Goal: Task Accomplishment & Management: Use online tool/utility

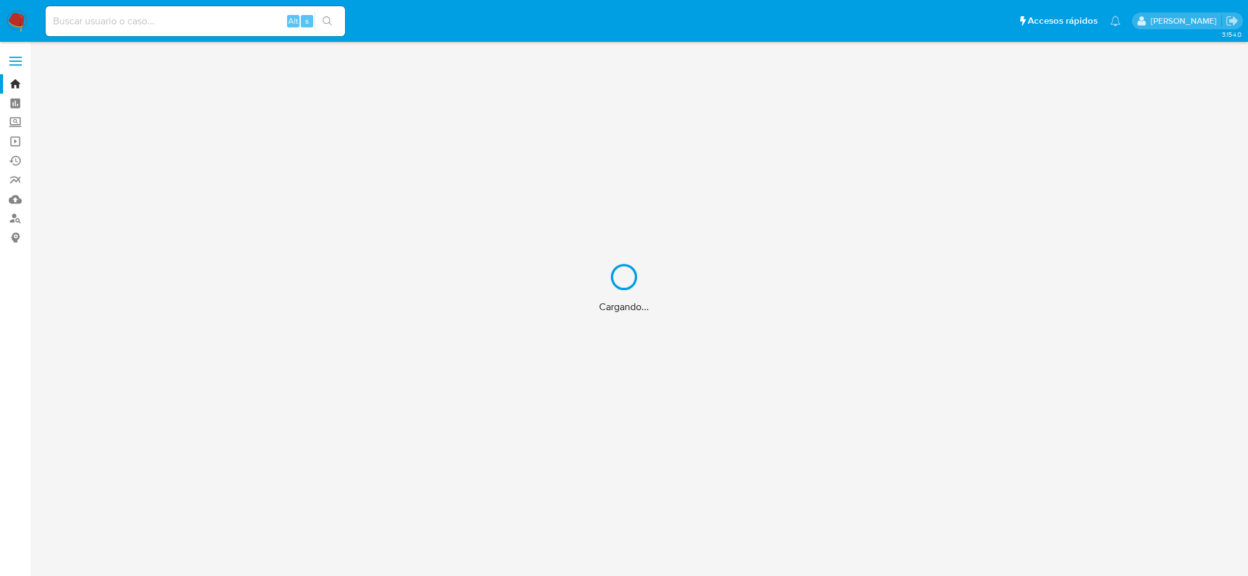
click at [185, 22] on div "Cargando..." at bounding box center [624, 288] width 1248 height 576
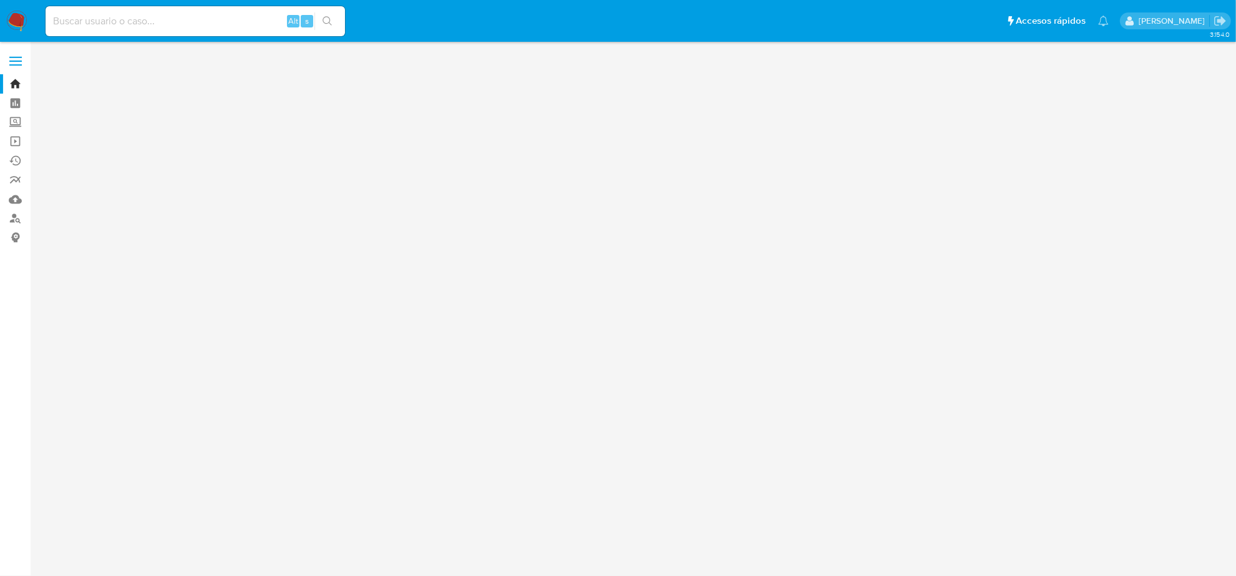
click at [185, 22] on input at bounding box center [195, 21] width 299 height 16
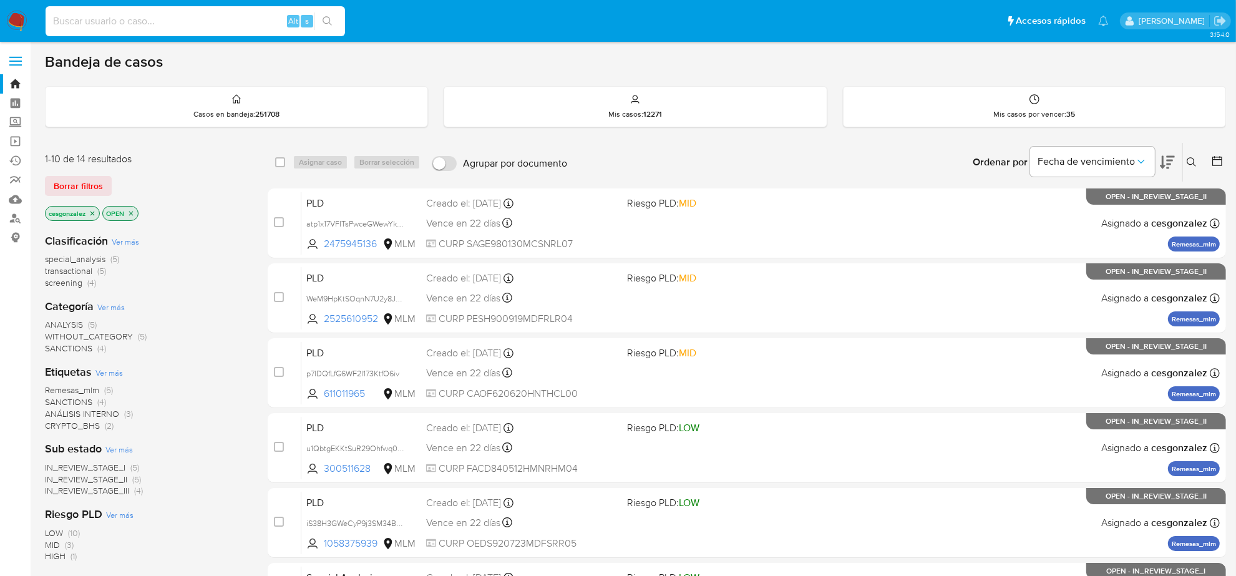
paste input "CkXY9slaTmxRk3D9JPAnXrmd"
type input "CkXY9slaTmxRk3D9JPAnXrmd"
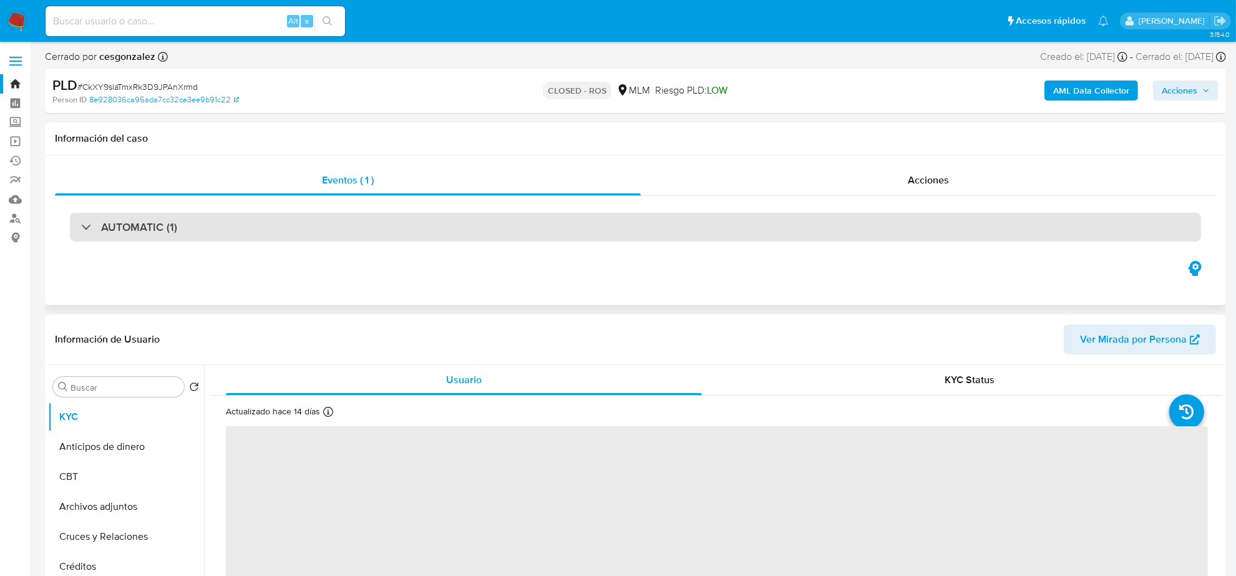
click at [324, 225] on div "AUTOMATIC (1)" at bounding box center [635, 227] width 1131 height 29
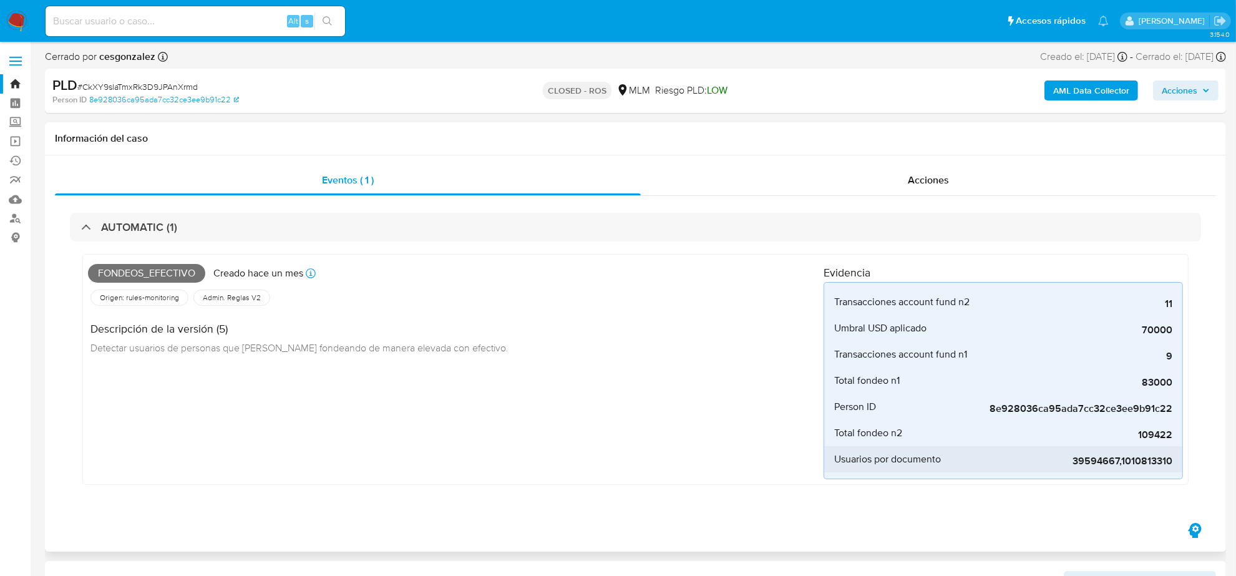
select select "10"
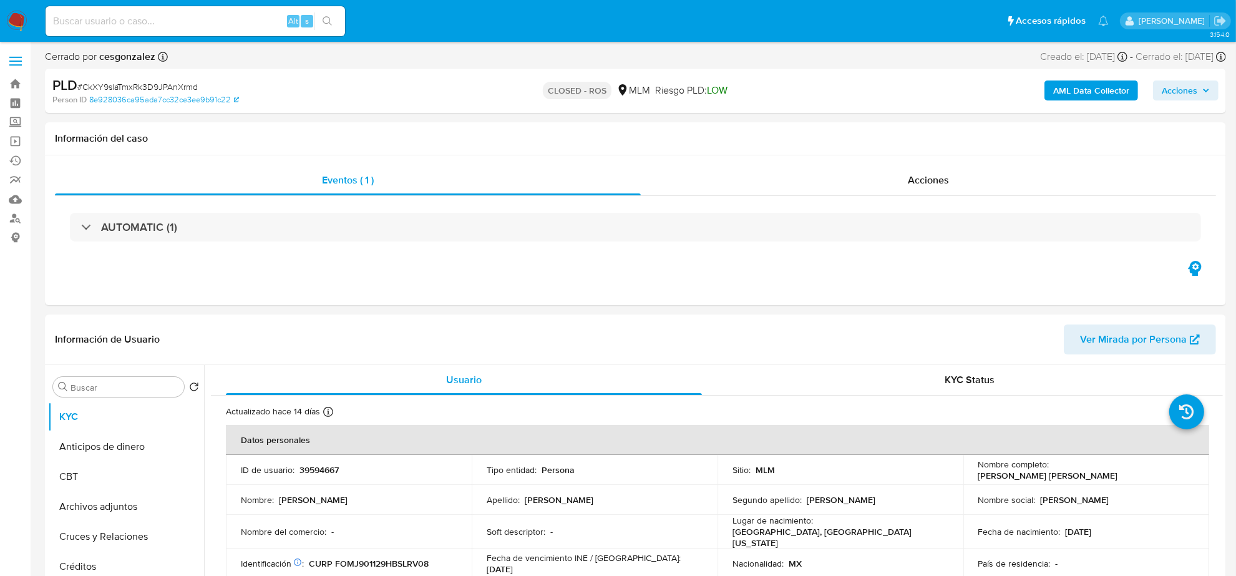
select select "10"
click at [167, 13] on input at bounding box center [195, 21] width 299 height 16
paste input "O8CRYJQKMEVOQTMA5PY8IAXY"
type input "O8CRYJQKMEVOQTMA5PY8IAXY"
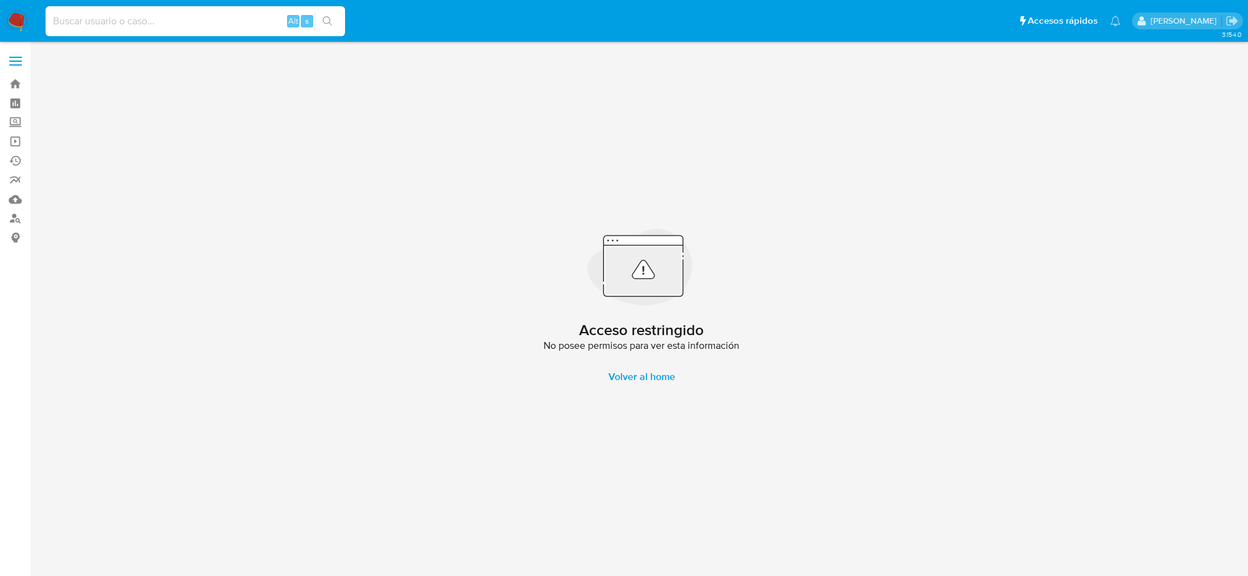
click at [181, 29] on input at bounding box center [195, 21] width 299 height 16
paste input "O8CRYJQKMEVOQTMA5PY8IAXY"
click at [56, 17] on input "O8CRYJQKMEVOQTMA5PY8IAXY" at bounding box center [195, 21] width 299 height 16
click at [326, 22] on icon "search-icon" at bounding box center [328, 21] width 10 height 10
click at [206, 24] on input "O8CRYJQKMEVOQTMA5PY8IAXY" at bounding box center [195, 21] width 299 height 16
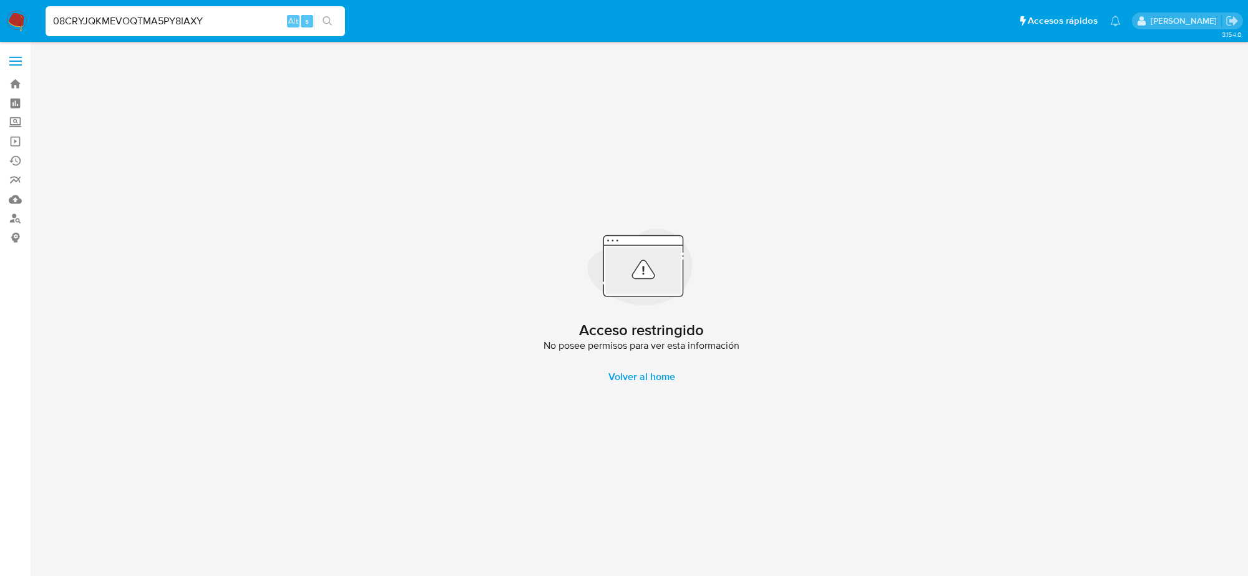
click at [185, 22] on input "08CRYJQKMEVOQTMA5PY8IAXY" at bounding box center [195, 21] width 299 height 16
paste input "162541478"
type input "162541478"
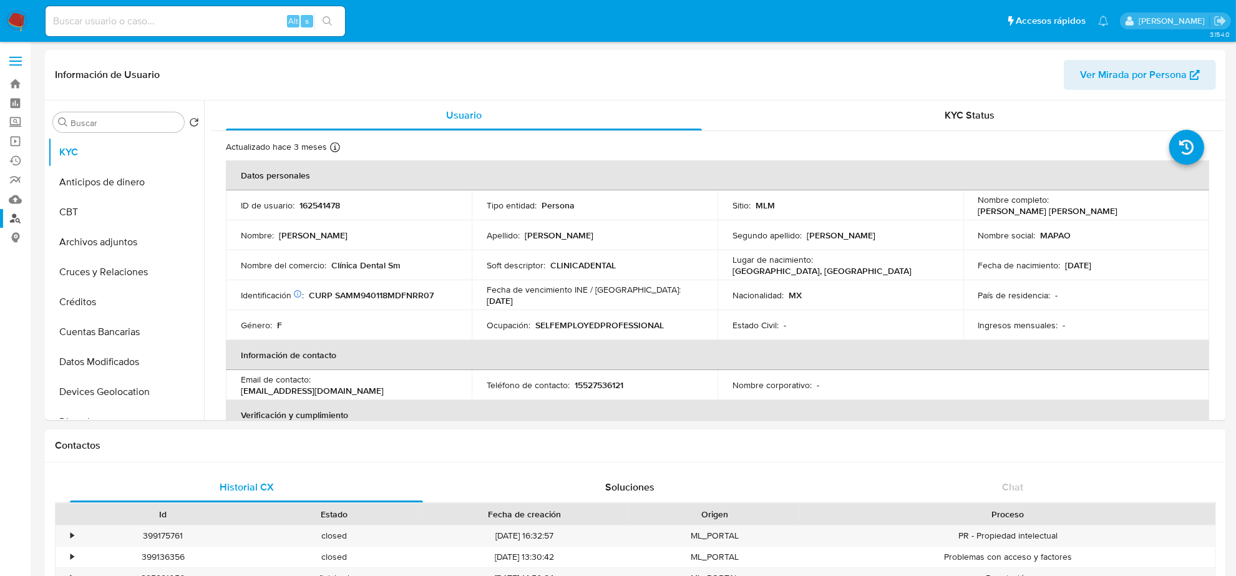
select select "10"
click at [85, 182] on button "Historial Casos" at bounding box center [121, 182] width 146 height 30
select select "10"
click at [24, 11] on img at bounding box center [16, 21] width 21 height 21
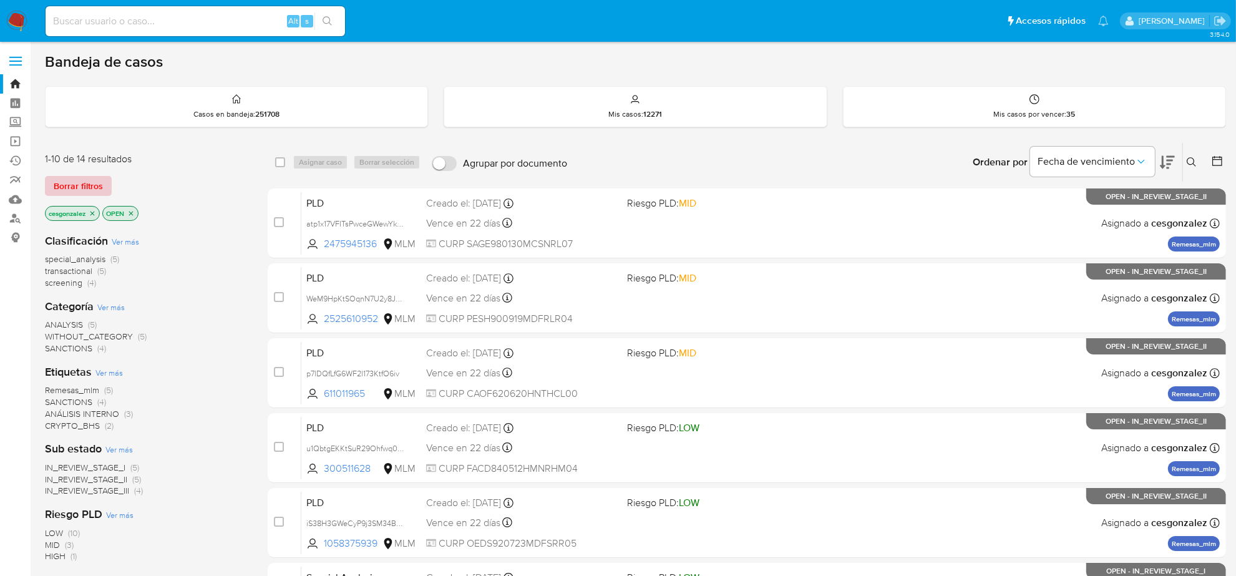
click at [64, 186] on span "Borrar filtros" at bounding box center [78, 185] width 49 height 17
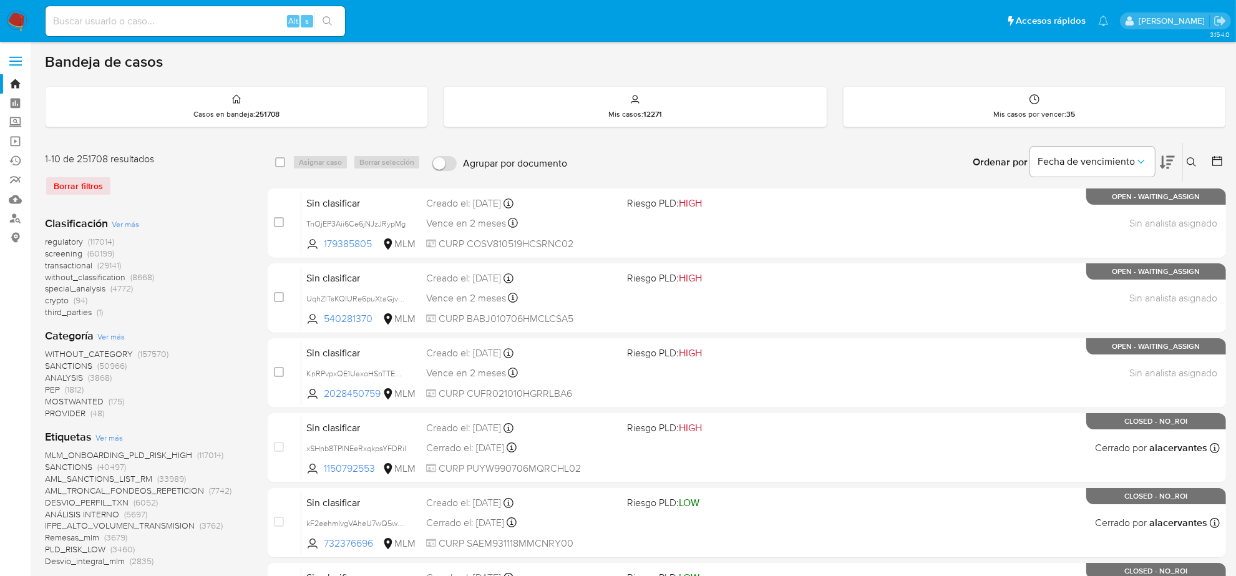
click at [1215, 168] on button at bounding box center [1218, 162] width 15 height 15
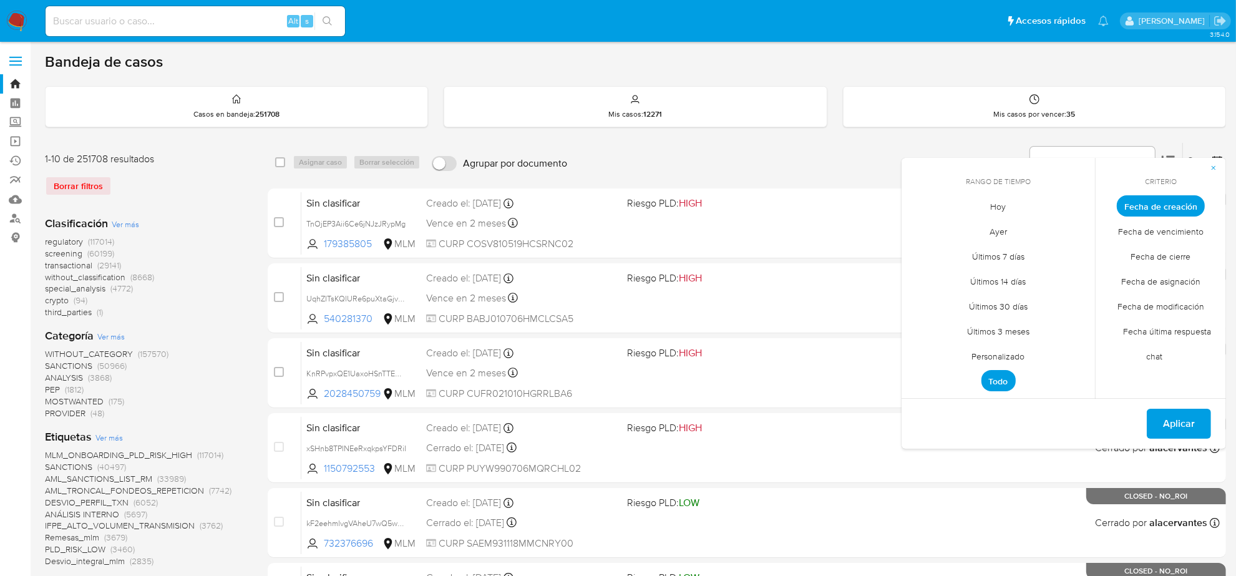
click at [1014, 353] on span "Personalizado" at bounding box center [998, 357] width 79 height 26
click at [920, 226] on icon "Mes anterior" at bounding box center [920, 229] width 5 height 9
click at [1048, 301] on button "12" at bounding box center [1048, 300] width 20 height 20
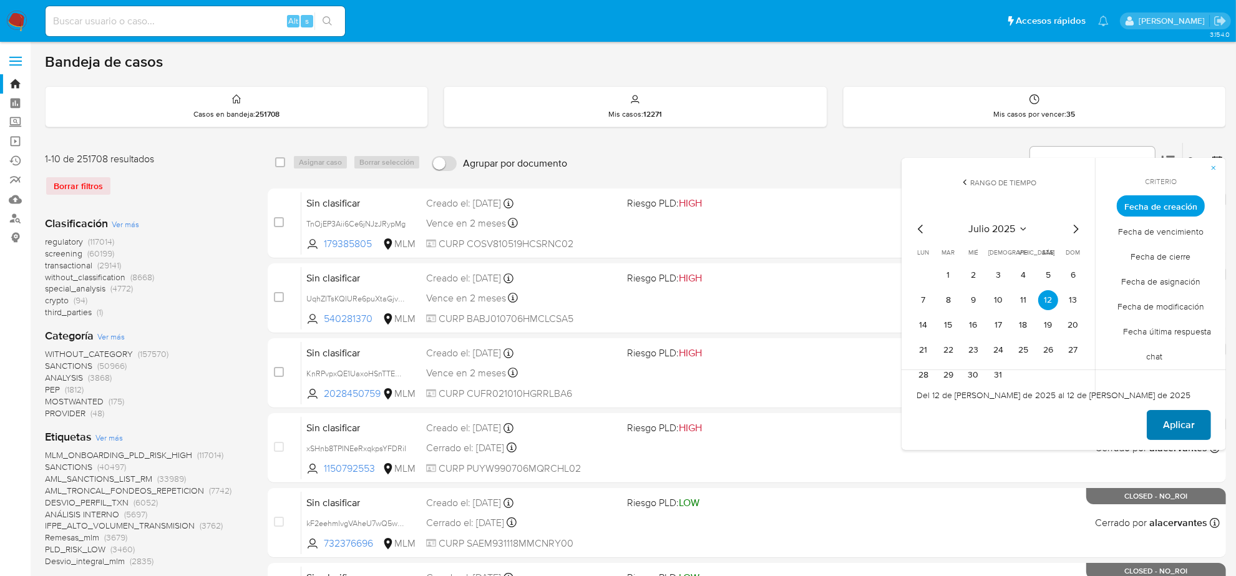
click at [1208, 430] on button "Aplicar" at bounding box center [1179, 425] width 64 height 30
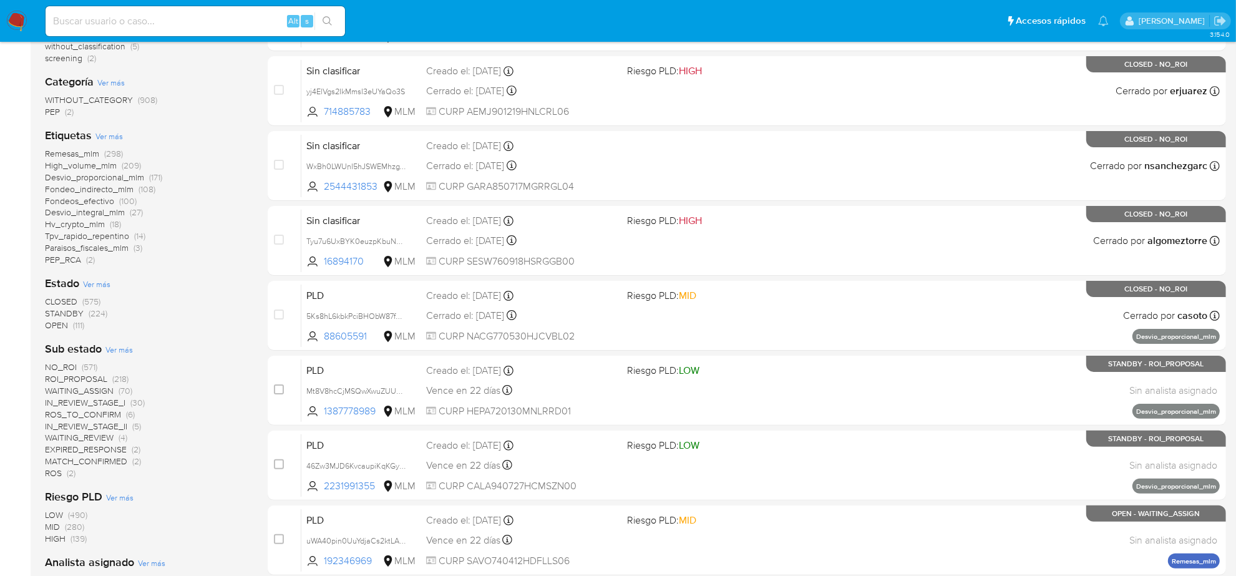
scroll to position [234, 0]
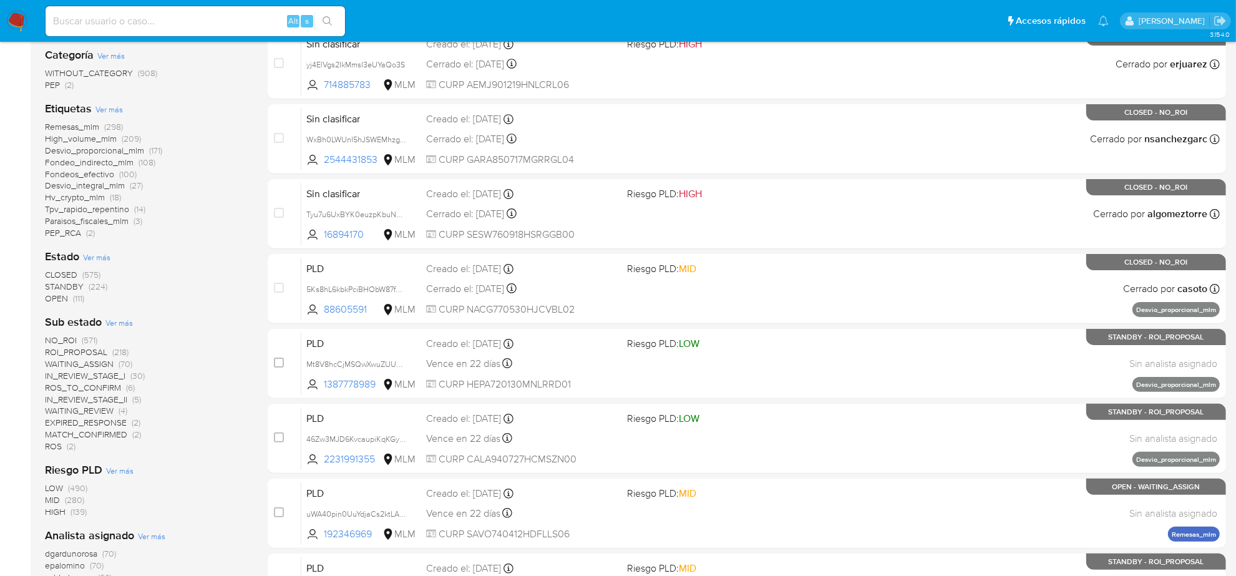
click at [75, 340] on span "NO_ROI" at bounding box center [61, 340] width 32 height 12
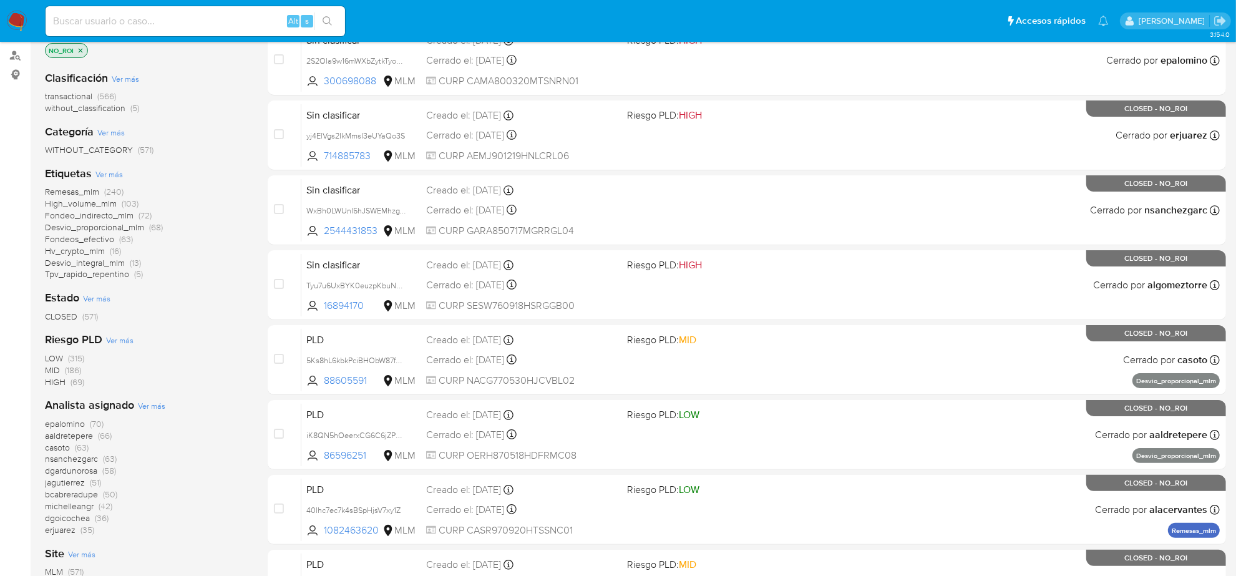
scroll to position [78, 0]
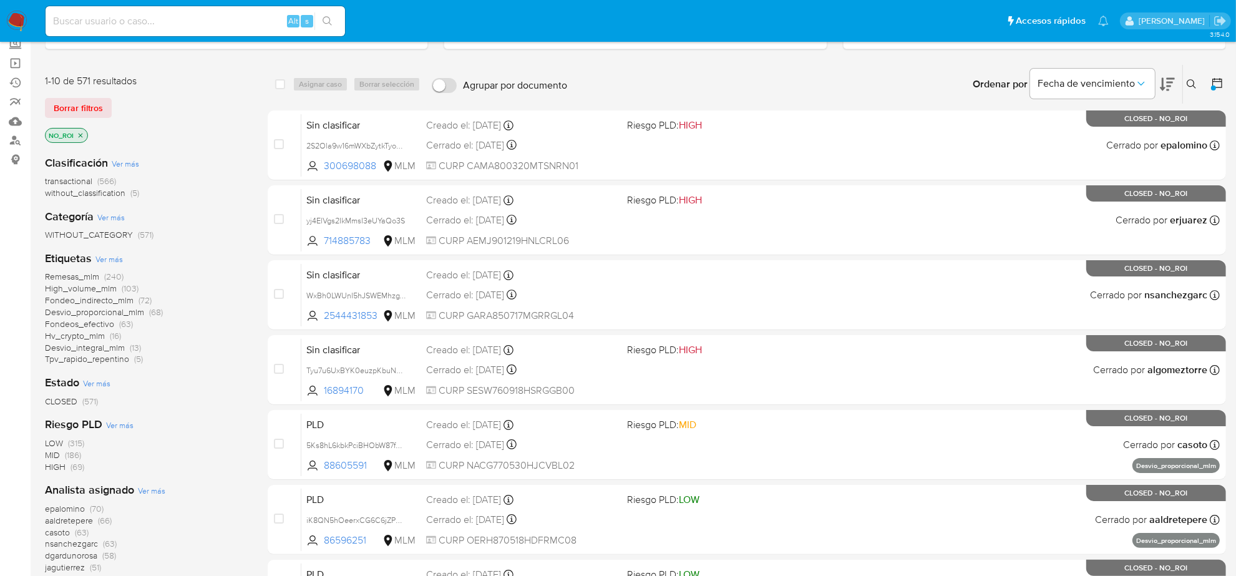
click at [88, 179] on span "transactional" at bounding box center [68, 181] width 47 height 12
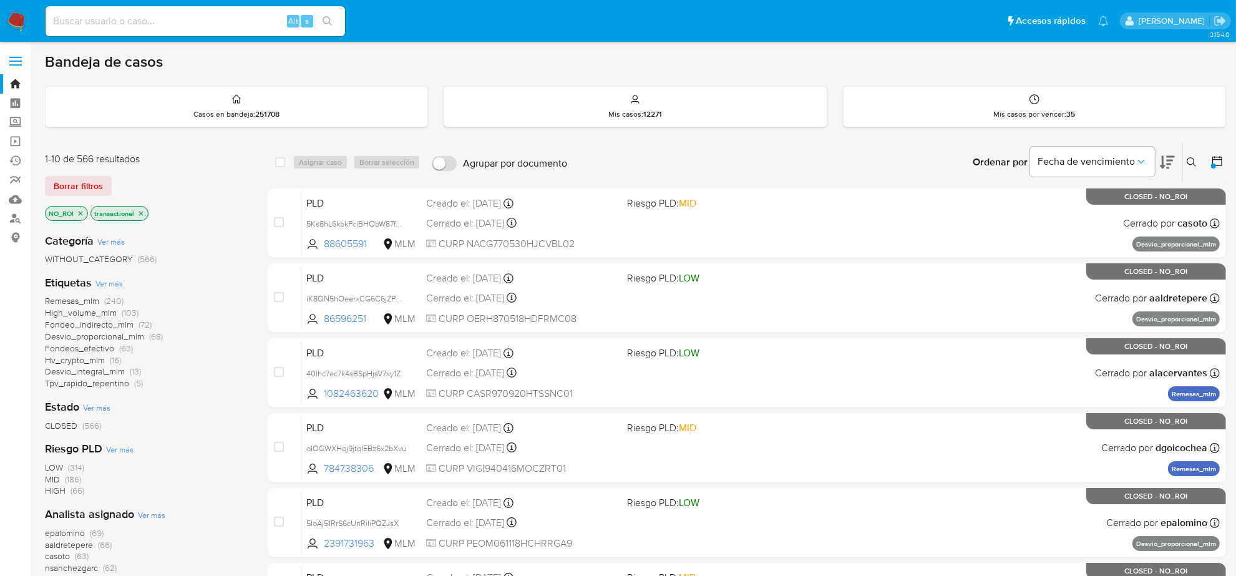
click at [155, 512] on span "Ver más" at bounding box center [151, 514] width 27 height 11
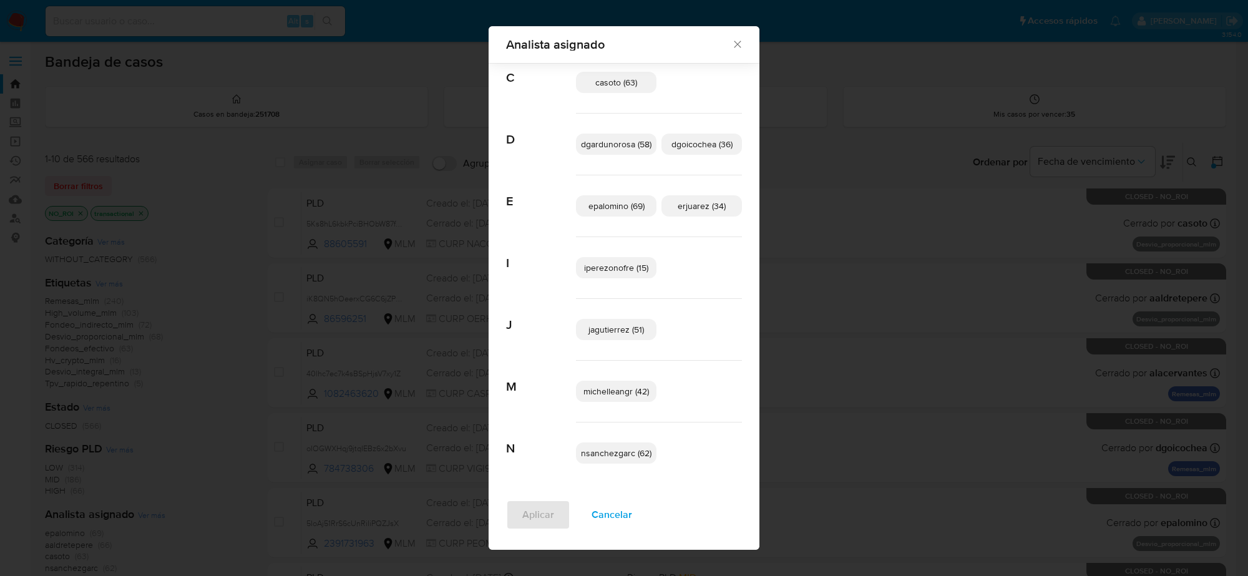
scroll to position [157, 0]
click at [610, 506] on span "Cancelar" at bounding box center [611, 514] width 41 height 27
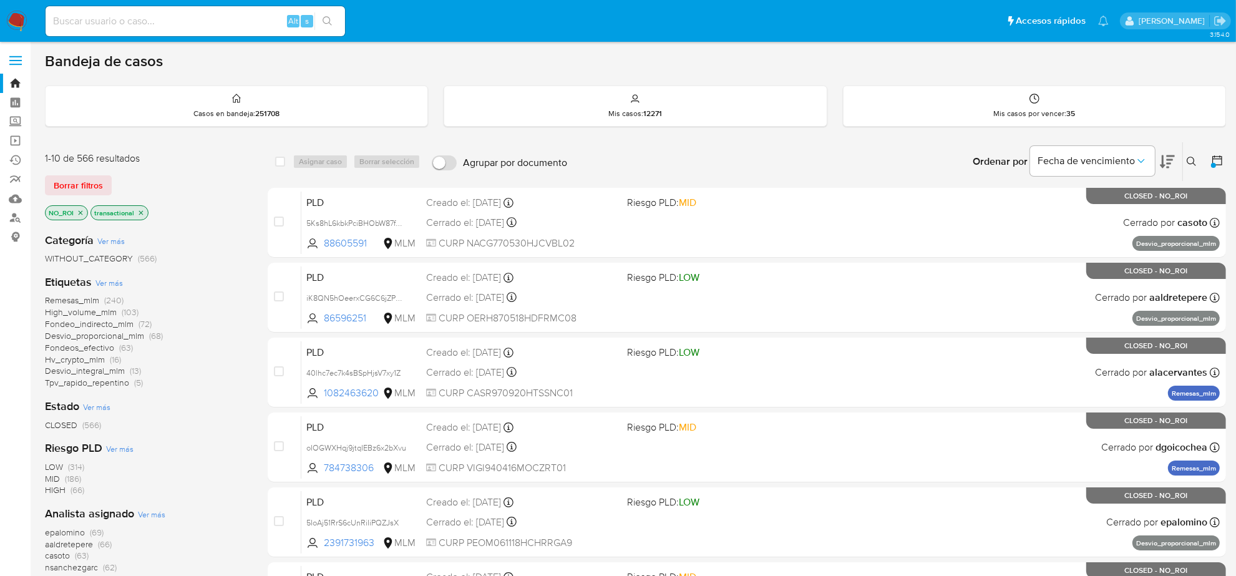
scroll to position [0, 0]
click at [79, 210] on icon "close-filter" at bounding box center [80, 213] width 7 height 7
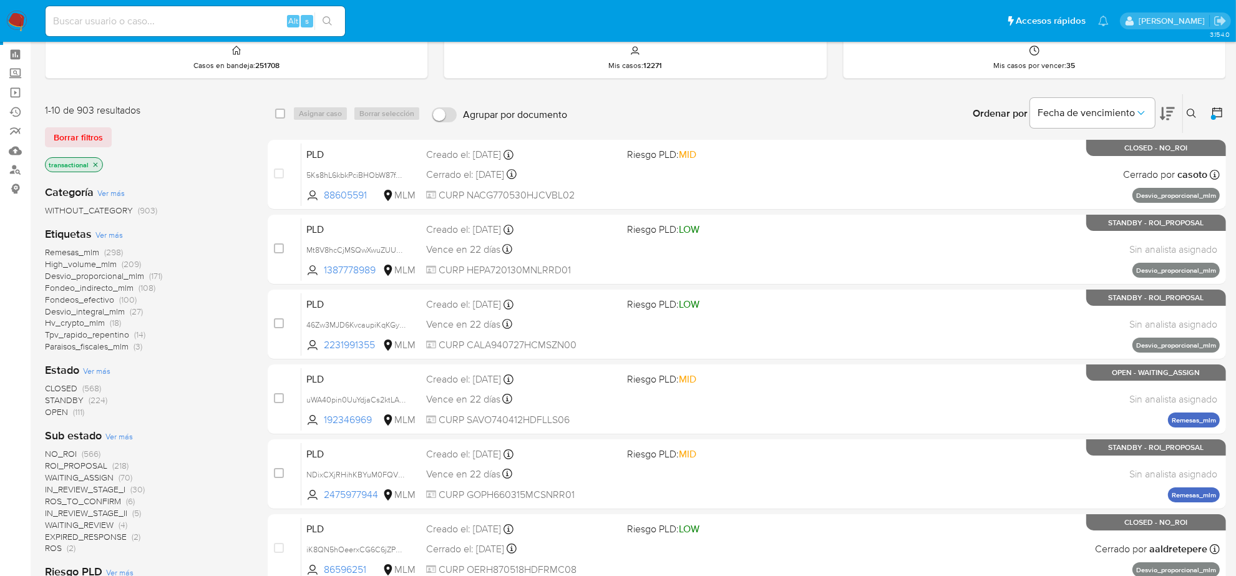
scroll to position [156, 0]
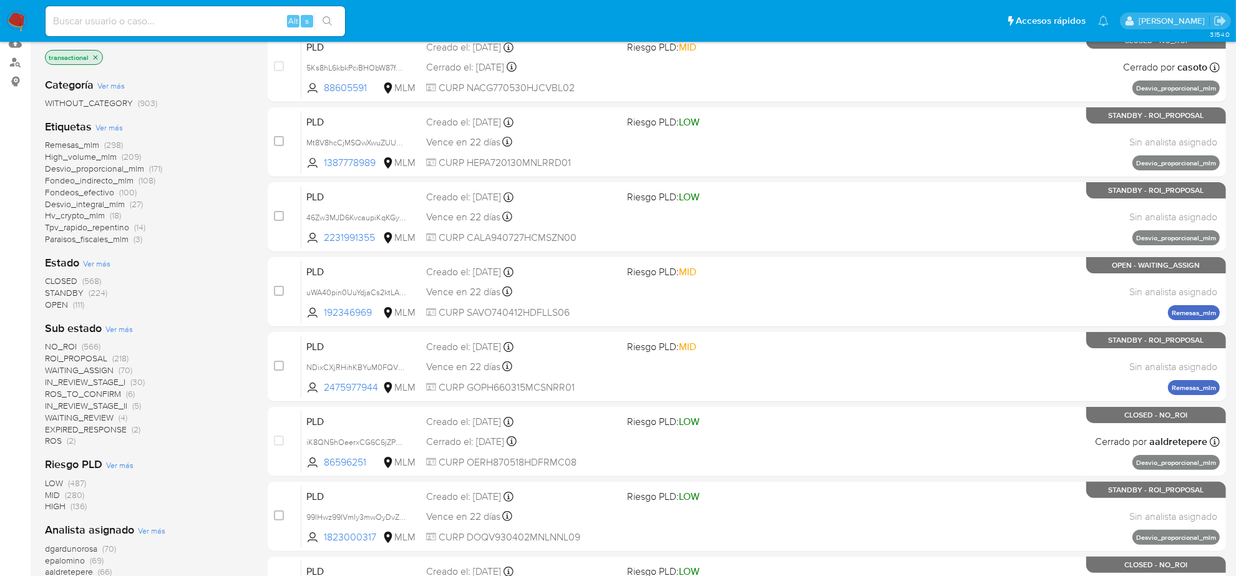
click at [84, 417] on span "WAITING_REVIEW" at bounding box center [79, 417] width 69 height 12
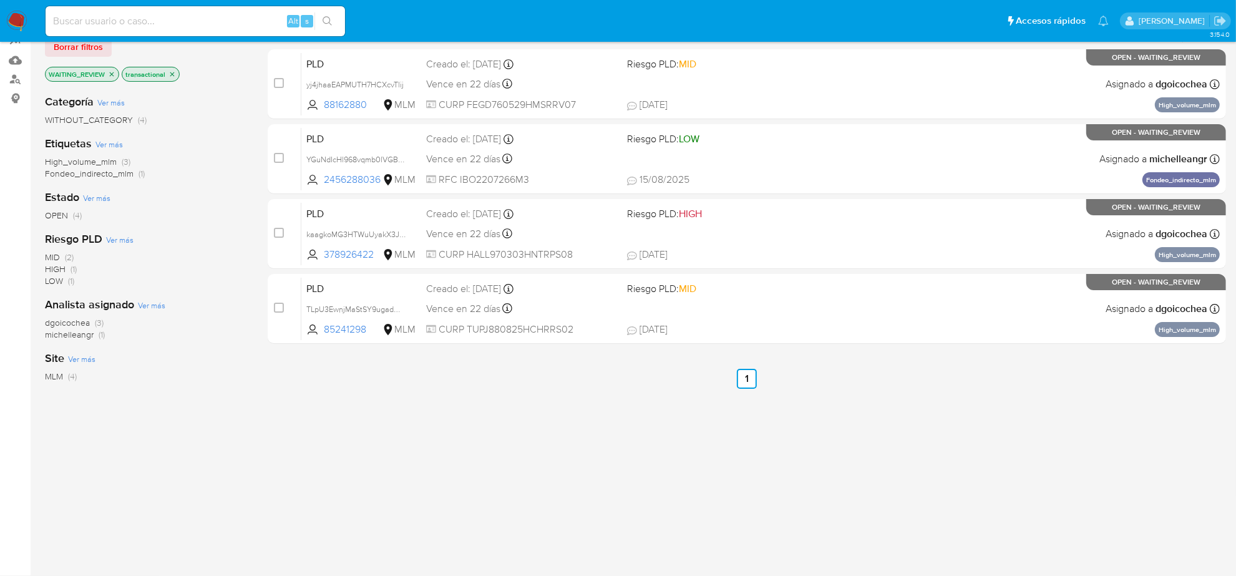
scroll to position [139, 0]
click at [112, 75] on icon "close-filter" at bounding box center [111, 74] width 7 height 7
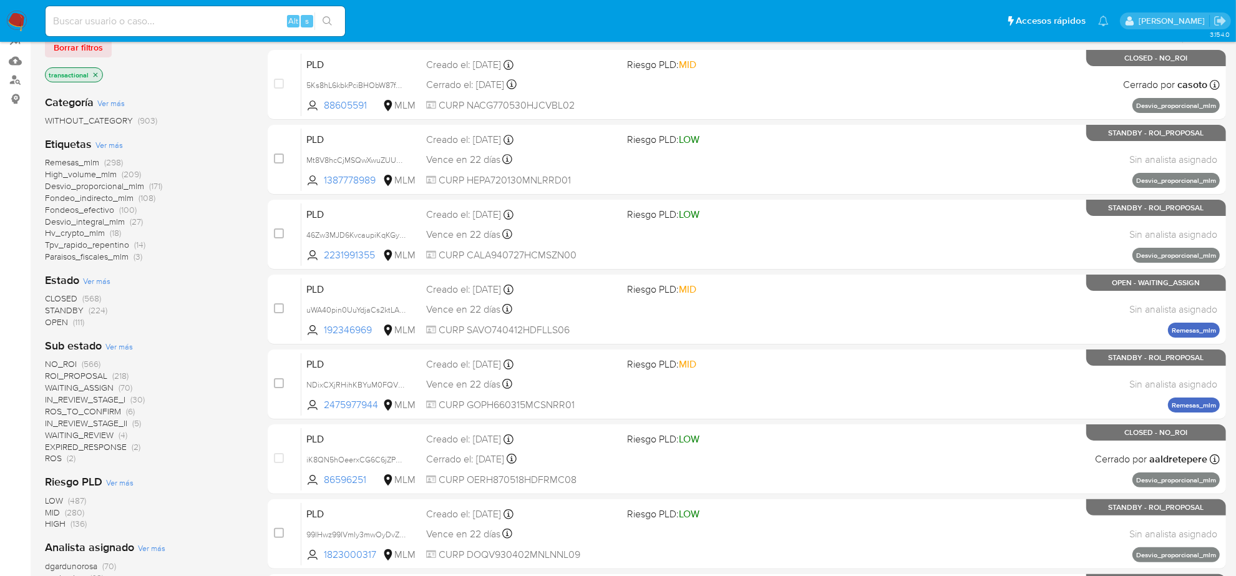
click at [94, 447] on span "EXPIRED_RESPONSE" at bounding box center [86, 446] width 82 height 12
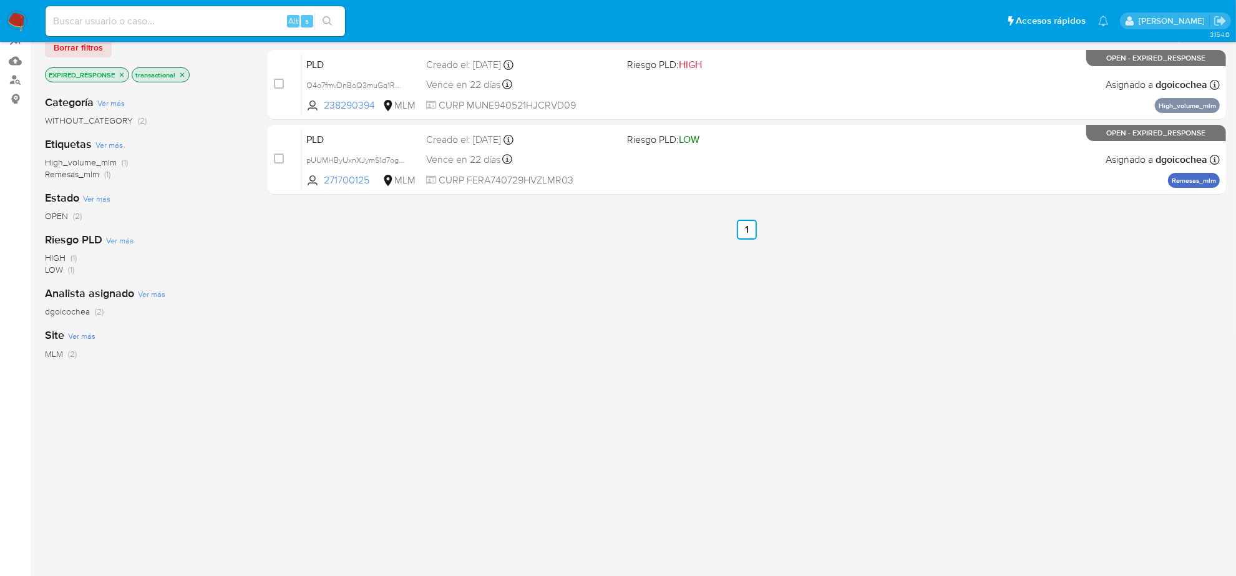
click at [119, 73] on icon "close-filter" at bounding box center [121, 74] width 7 height 7
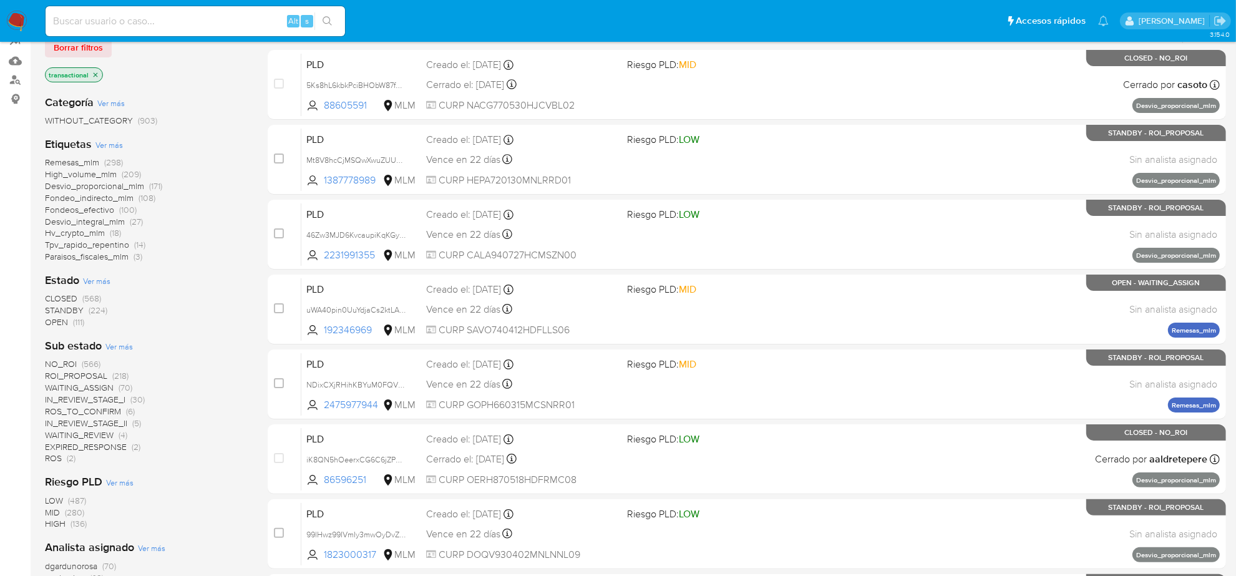
scroll to position [216, 0]
